Goal: Find specific page/section: Find specific page/section

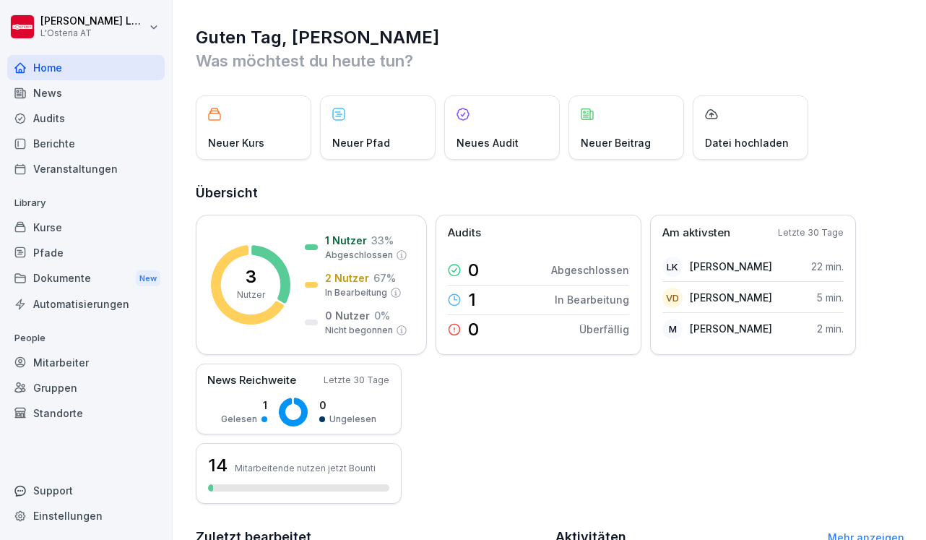
click at [815, 0] on div "Guten Tag, [PERSON_NAME] Was möchtest du [DATE] tun? Neuer Kurs Neuer Pfad Neue…" at bounding box center [549, 460] width 753 height 920
click at [457, 50] on p "Was möchtest du heute tun?" at bounding box center [550, 60] width 709 height 23
click at [97, 272] on div "Dokumente New" at bounding box center [85, 278] width 157 height 27
